Goal: Information Seeking & Learning: Find specific fact

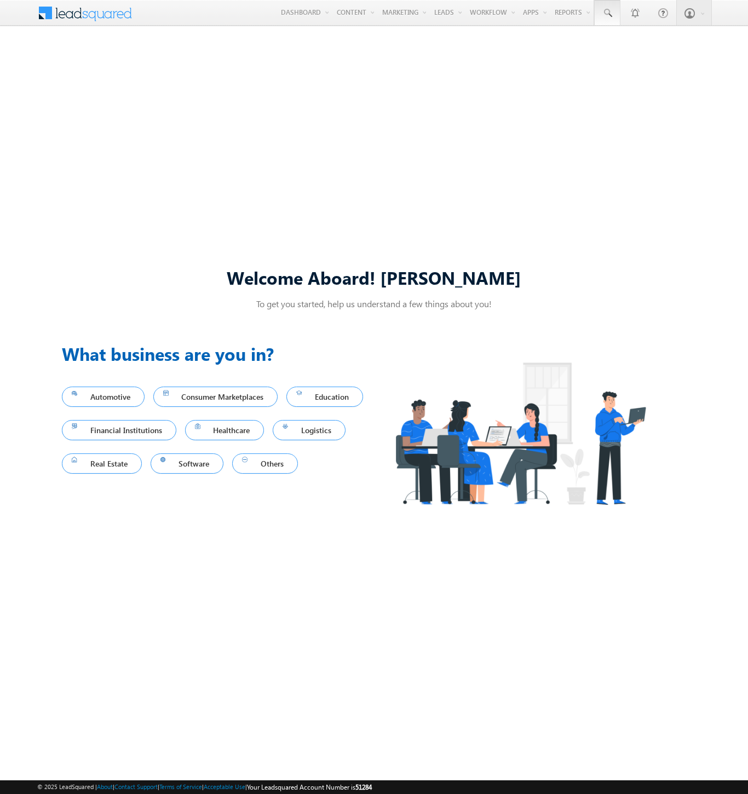
click at [607, 13] on span at bounding box center [607, 13] width 11 height 11
type input "8998535602"
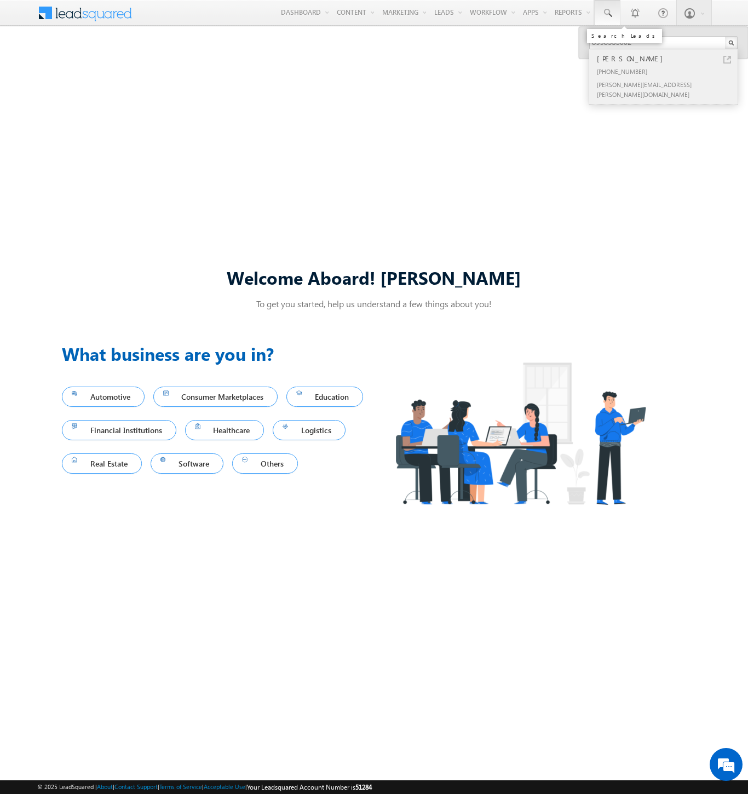
click at [668, 59] on div "[PERSON_NAME]" at bounding box center [668, 59] width 147 height 12
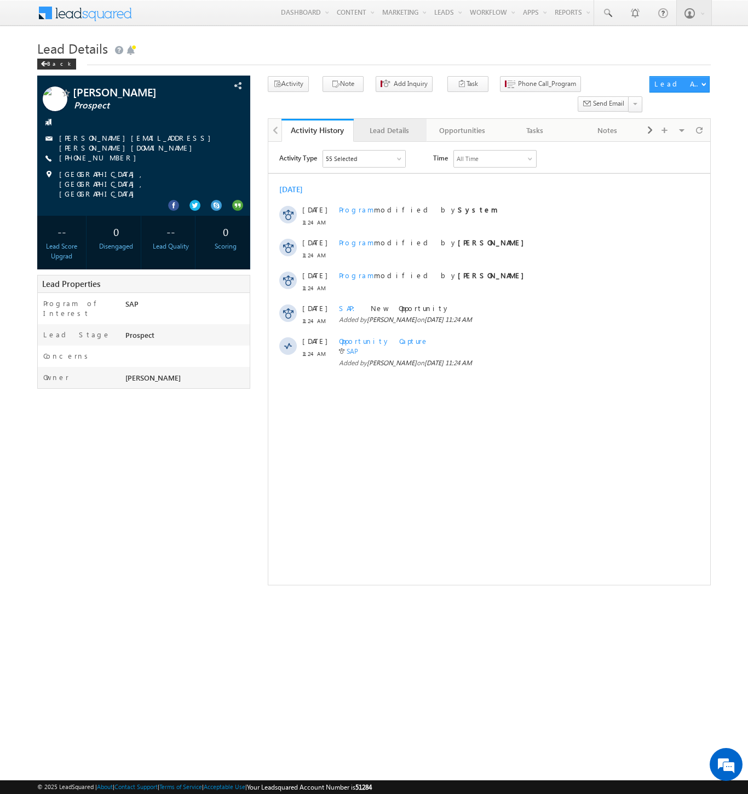
click at [390, 124] on div "Lead Details" at bounding box center [390, 130] width 54 height 13
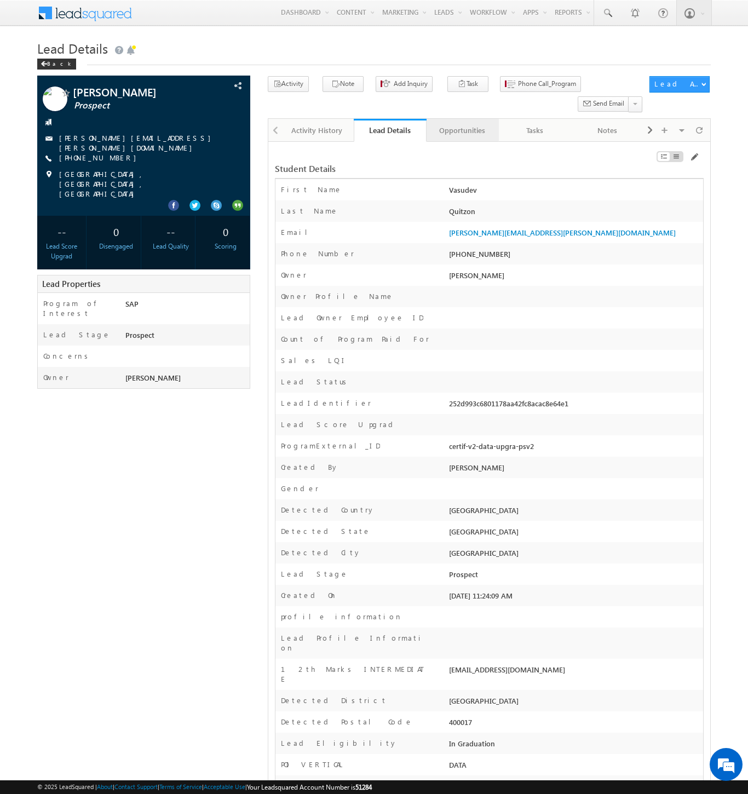
click at [462, 124] on div "Opportunities" at bounding box center [463, 130] width 54 height 13
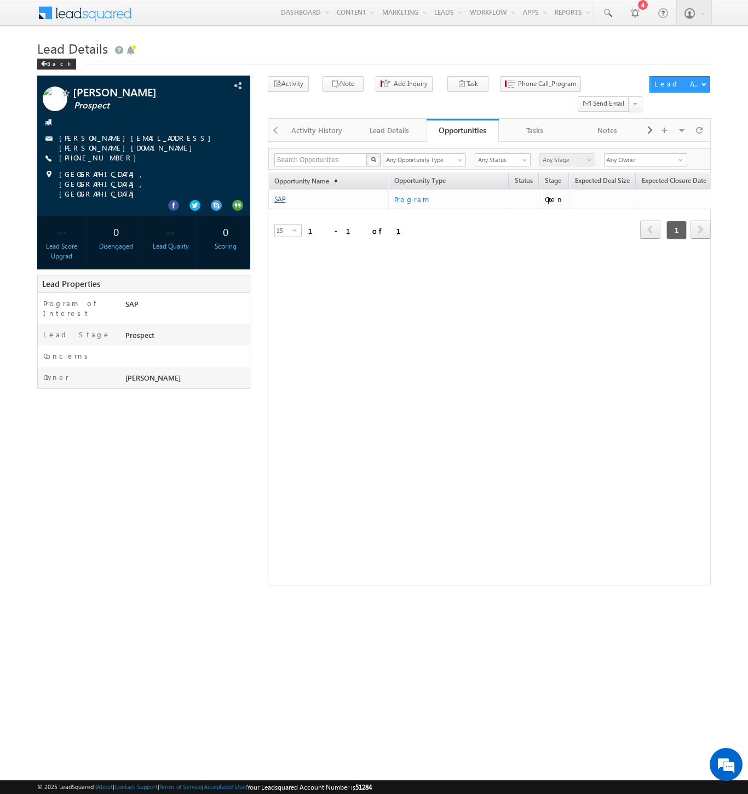
click at [280, 195] on link "SAP" at bounding box center [280, 199] width 12 height 8
